Goal: Information Seeking & Learning: Learn about a topic

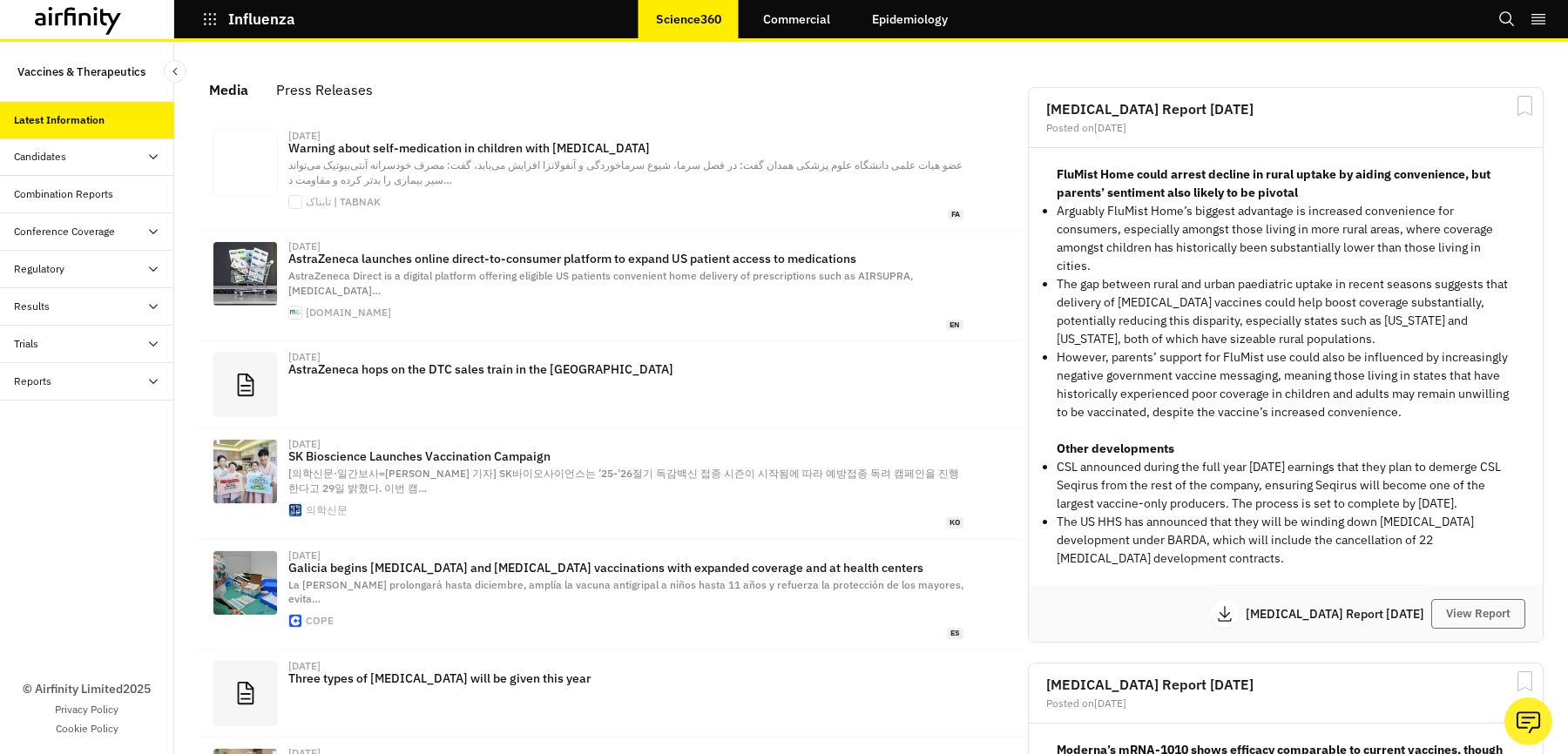
scroll to position [1, 1]
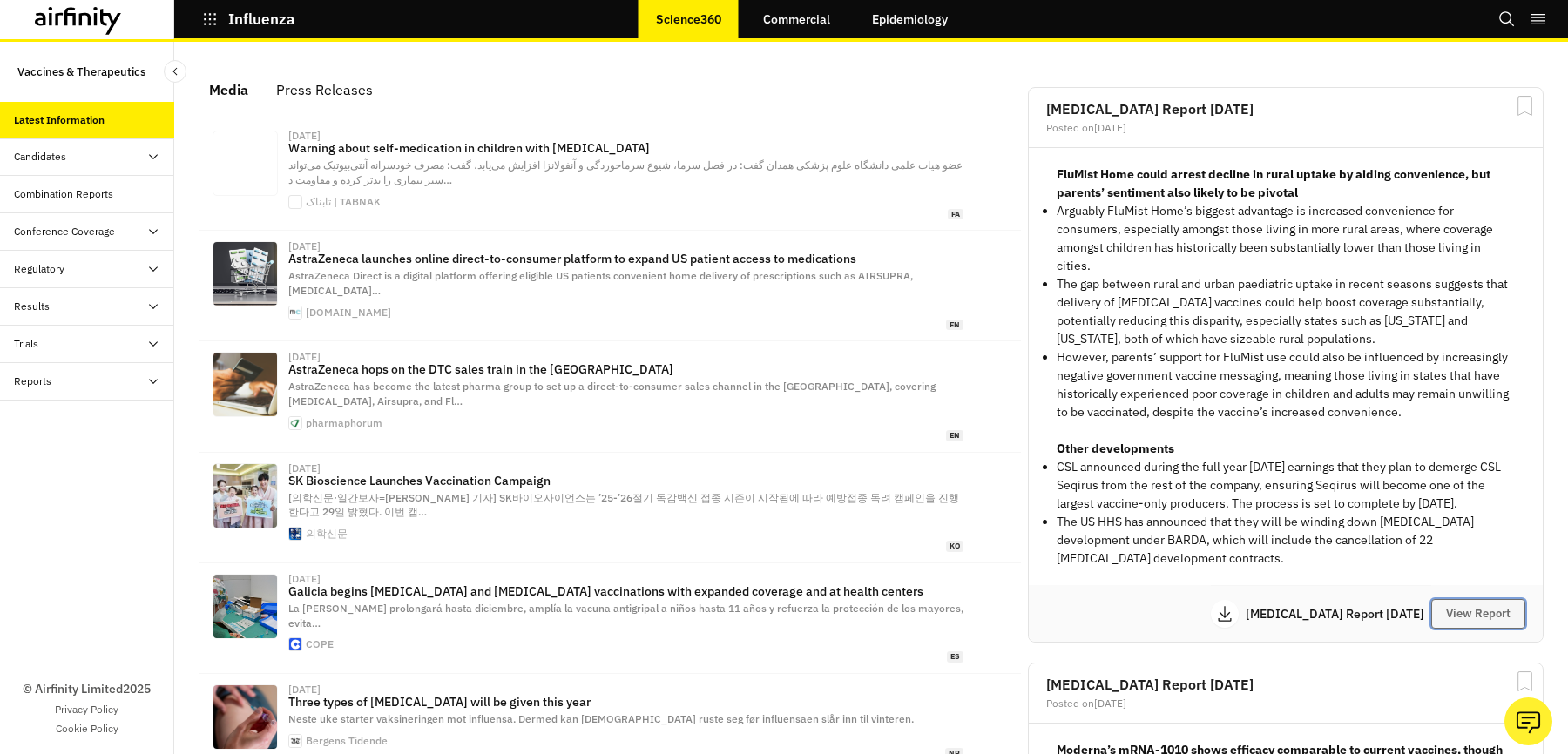
click at [1464, 610] on button "View Report" at bounding box center [1477, 614] width 94 height 30
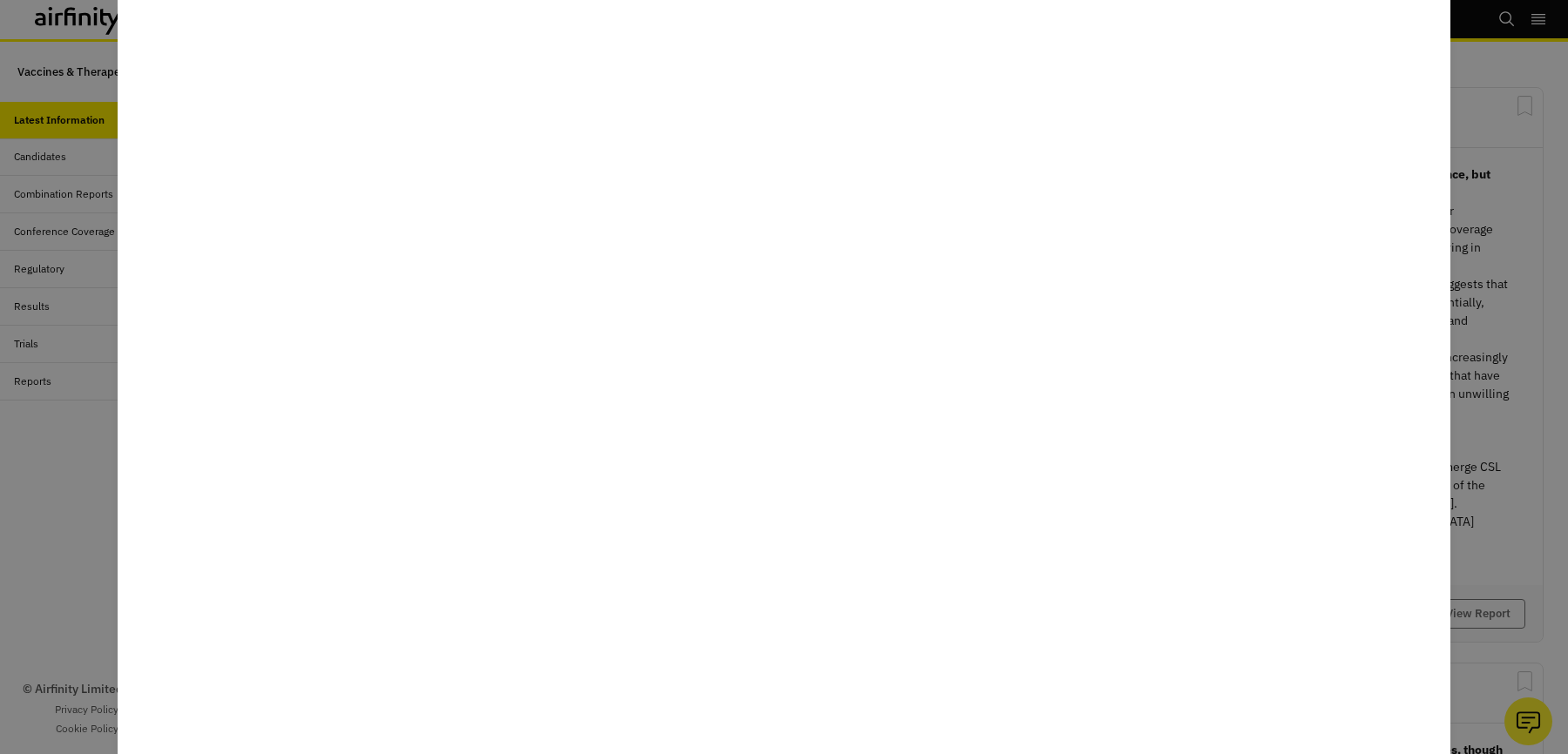
click at [47, 128] on div at bounding box center [784, 377] width 1568 height 754
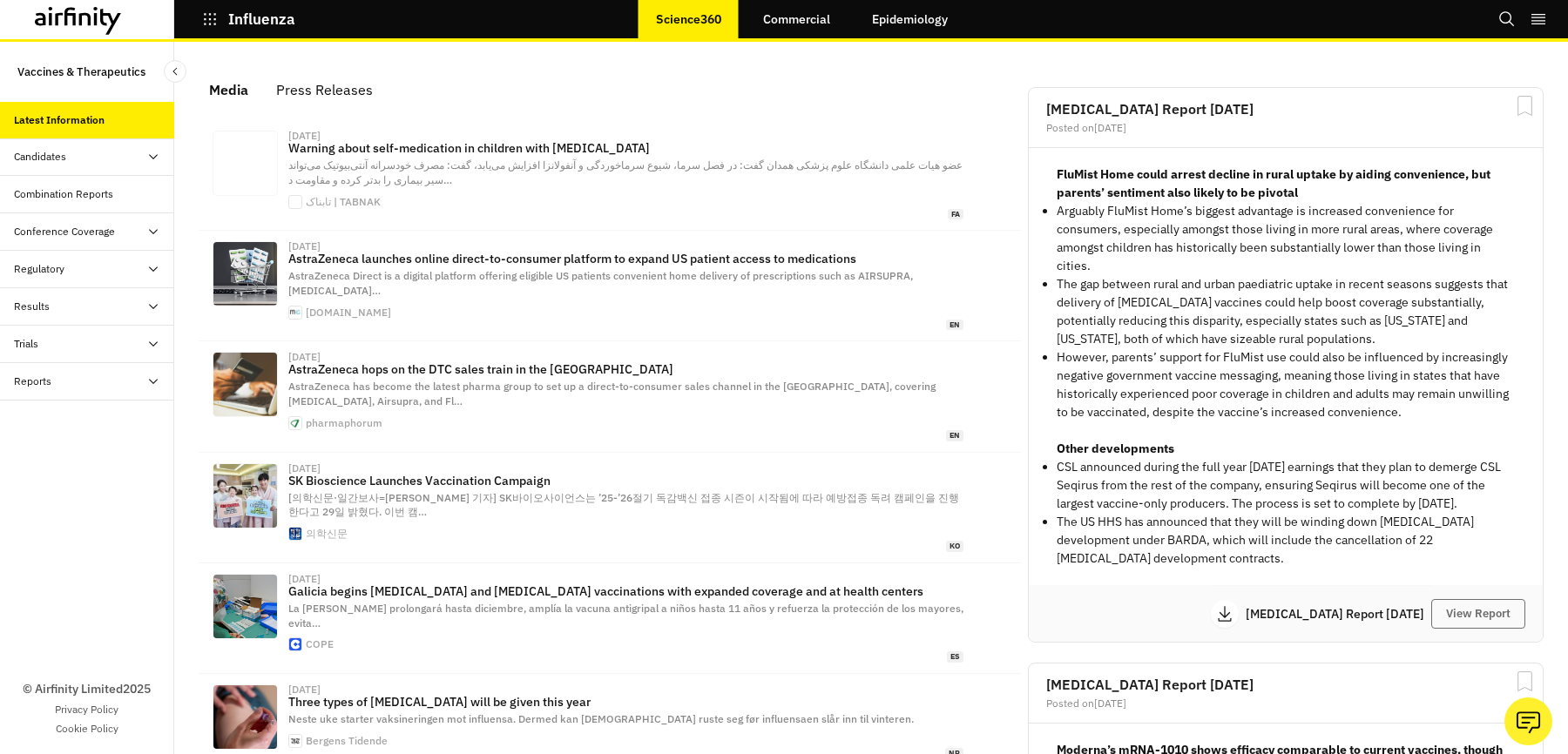
click at [211, 15] on icon "button" at bounding box center [210, 19] width 15 height 15
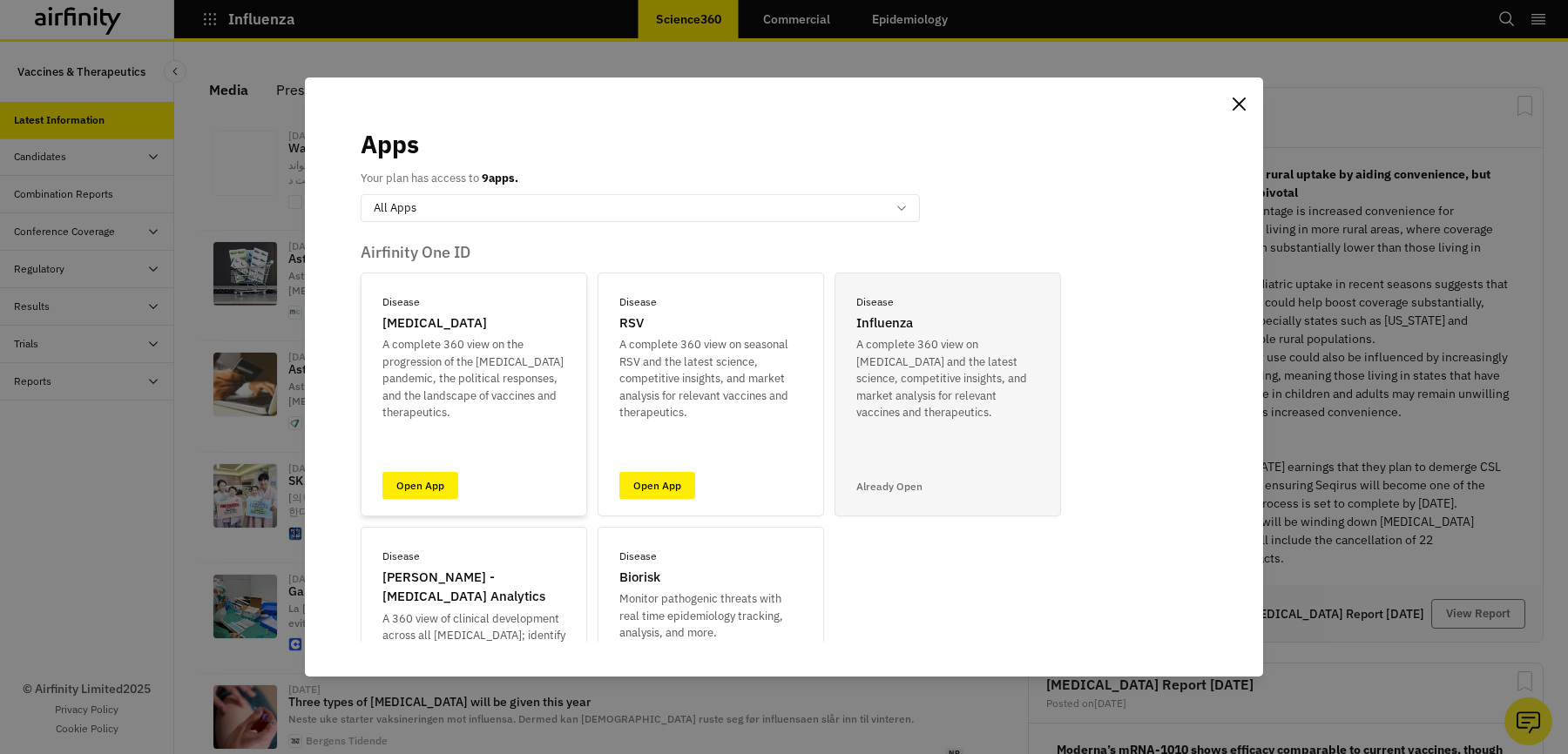
click at [416, 478] on link "Open App" at bounding box center [420, 485] width 76 height 27
